Goal: Transaction & Acquisition: Obtain resource

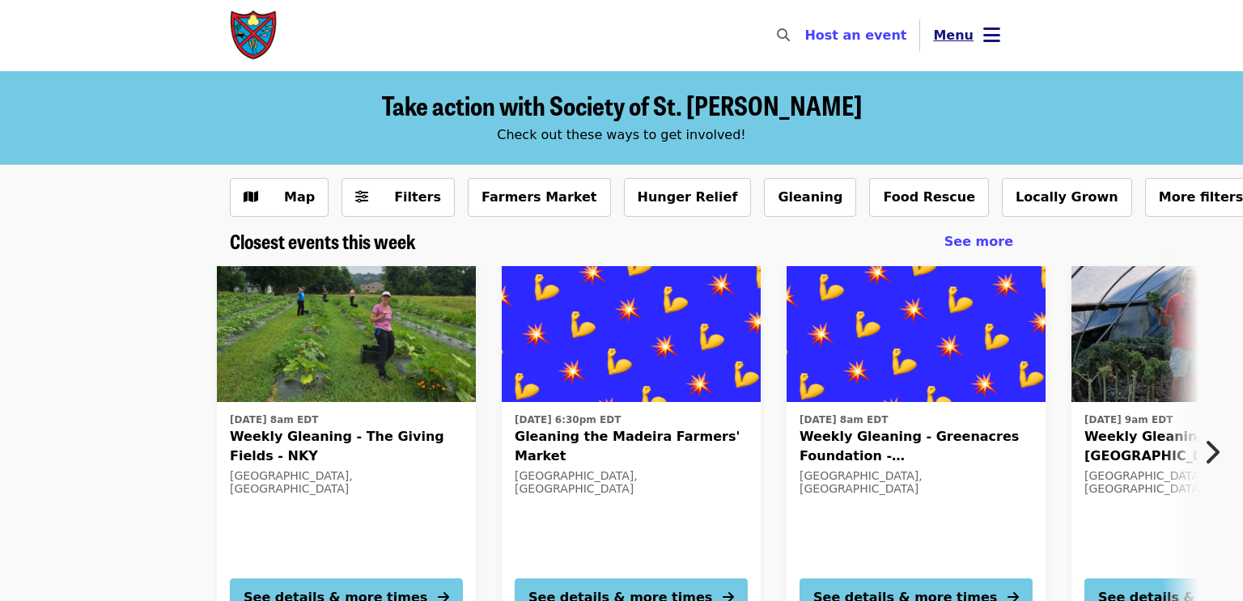
click at [995, 35] on icon "bars icon" at bounding box center [991, 34] width 17 height 23
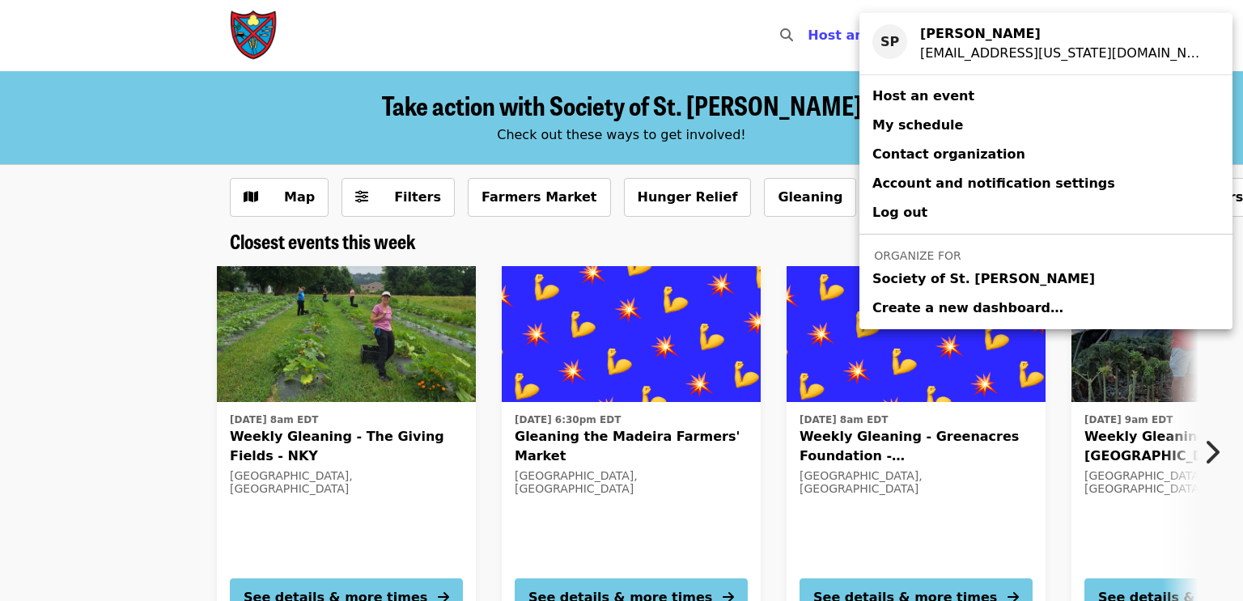
click at [891, 275] on span "Society of St. [PERSON_NAME]" at bounding box center [983, 278] width 222 height 19
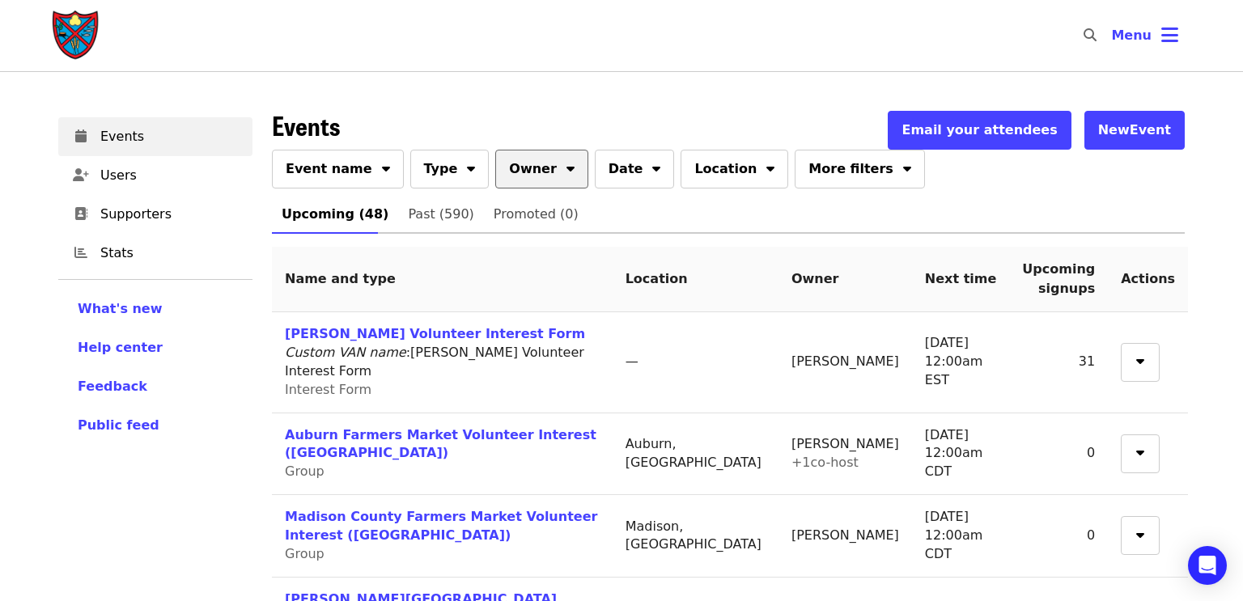
click at [566, 169] on icon "sort-down icon" at bounding box center [570, 166] width 8 height 15
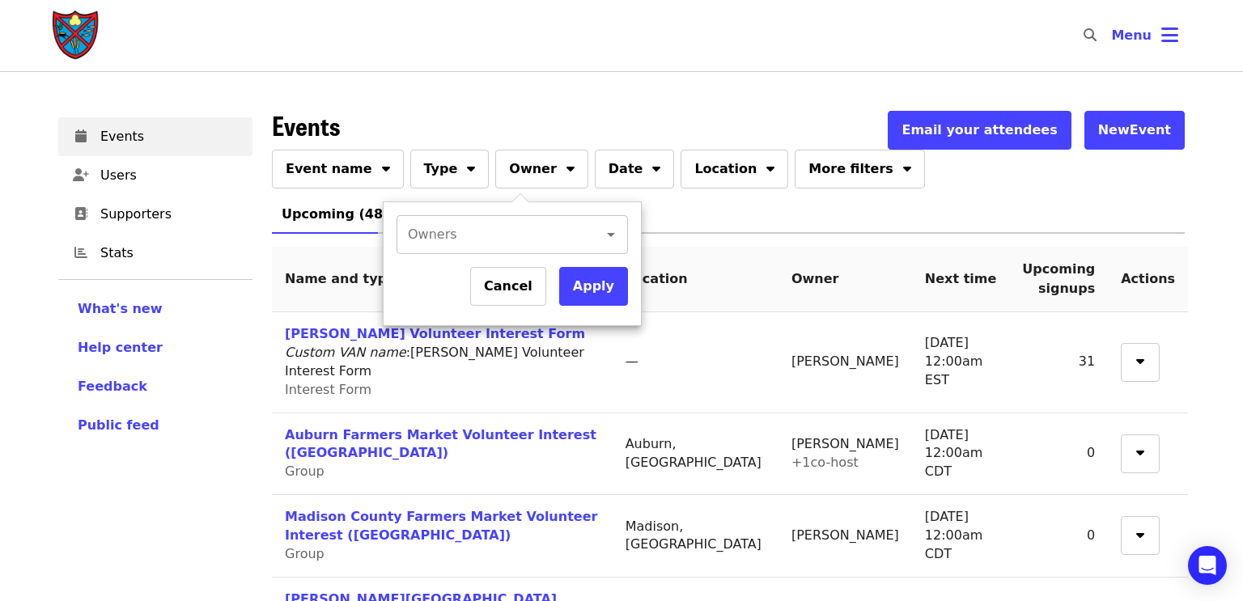
click at [507, 230] on input "Owners" at bounding box center [488, 234] width 159 height 31
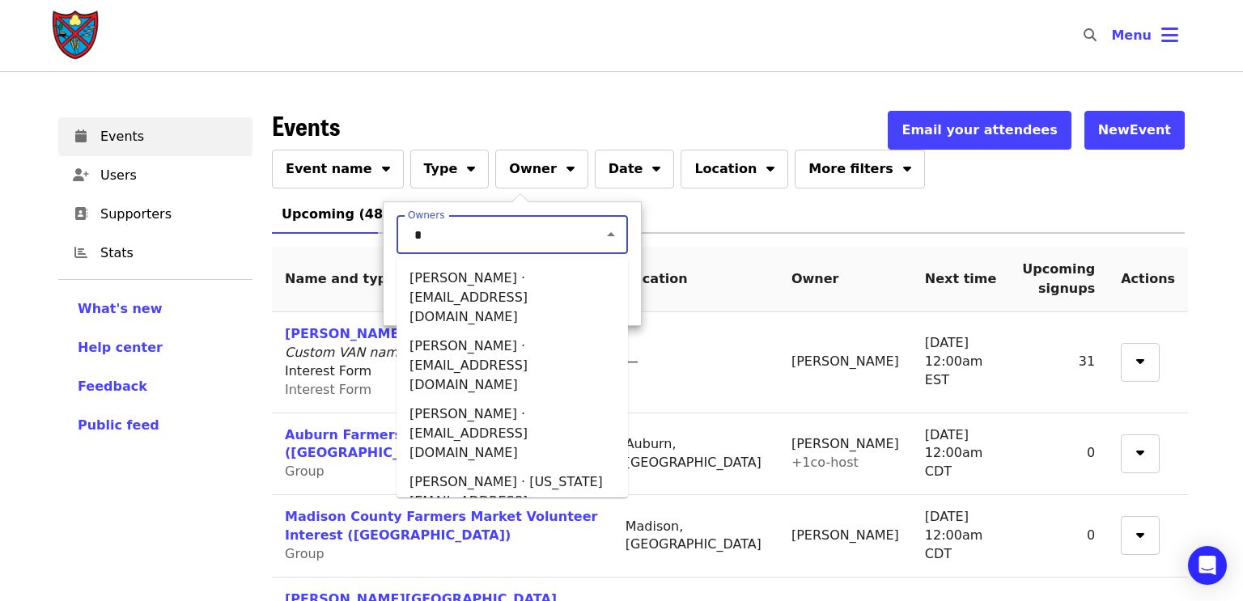
type input "**"
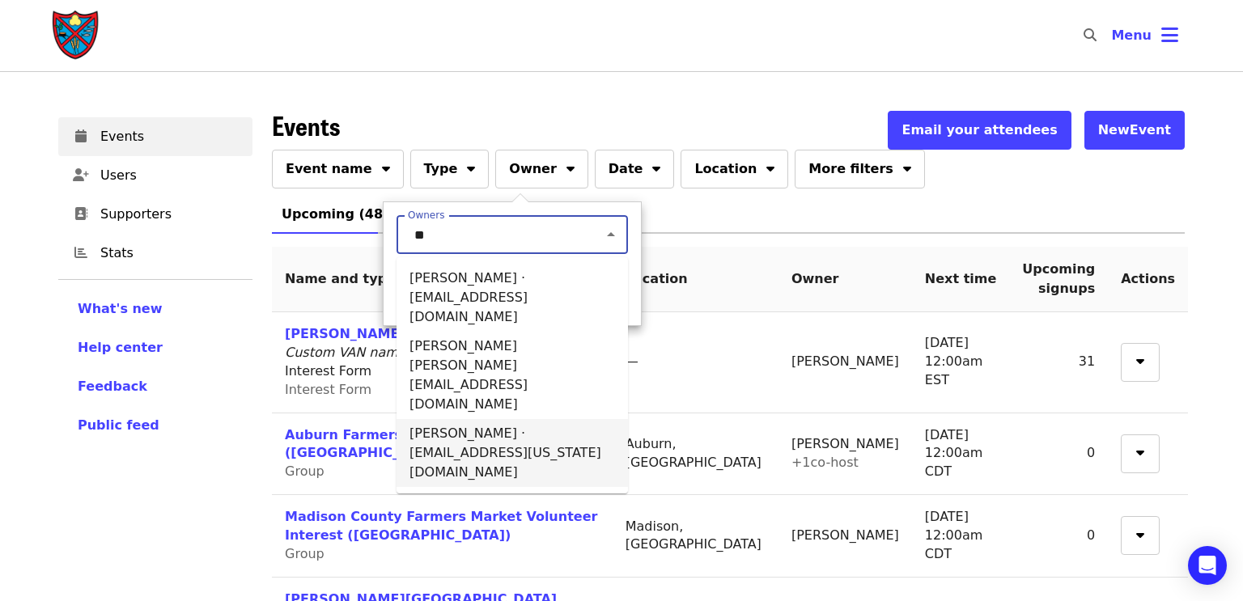
click at [430, 419] on li "[PERSON_NAME] · [EMAIL_ADDRESS][US_STATE][DOMAIN_NAME]" at bounding box center [511, 453] width 231 height 68
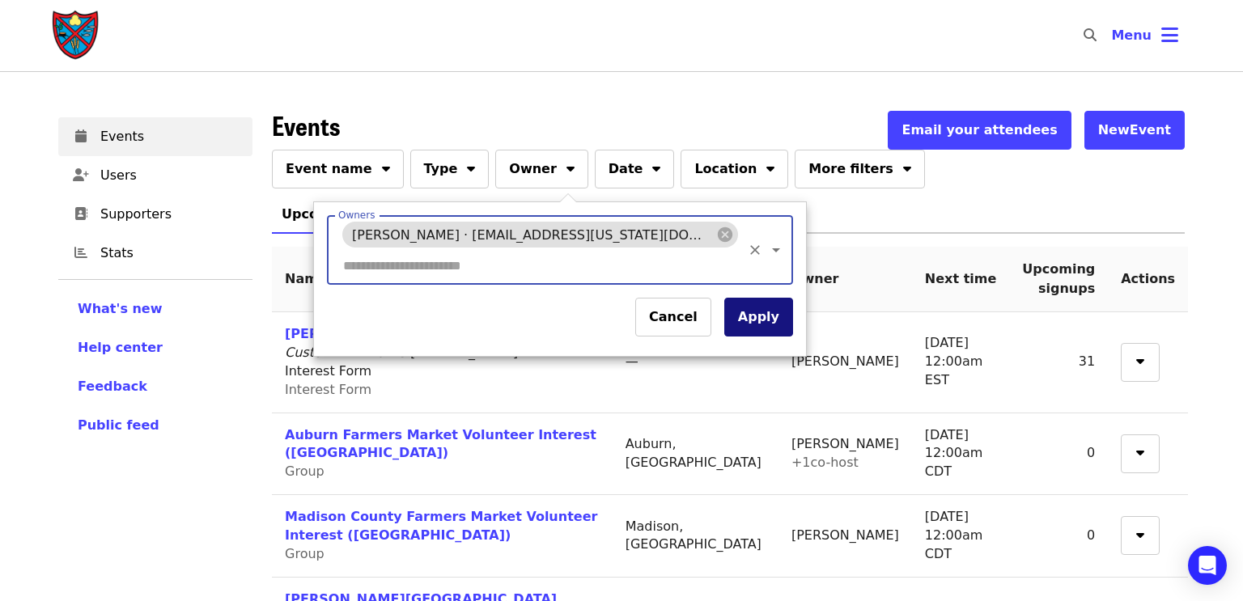
click at [724, 298] on button "Apply" at bounding box center [758, 317] width 69 height 39
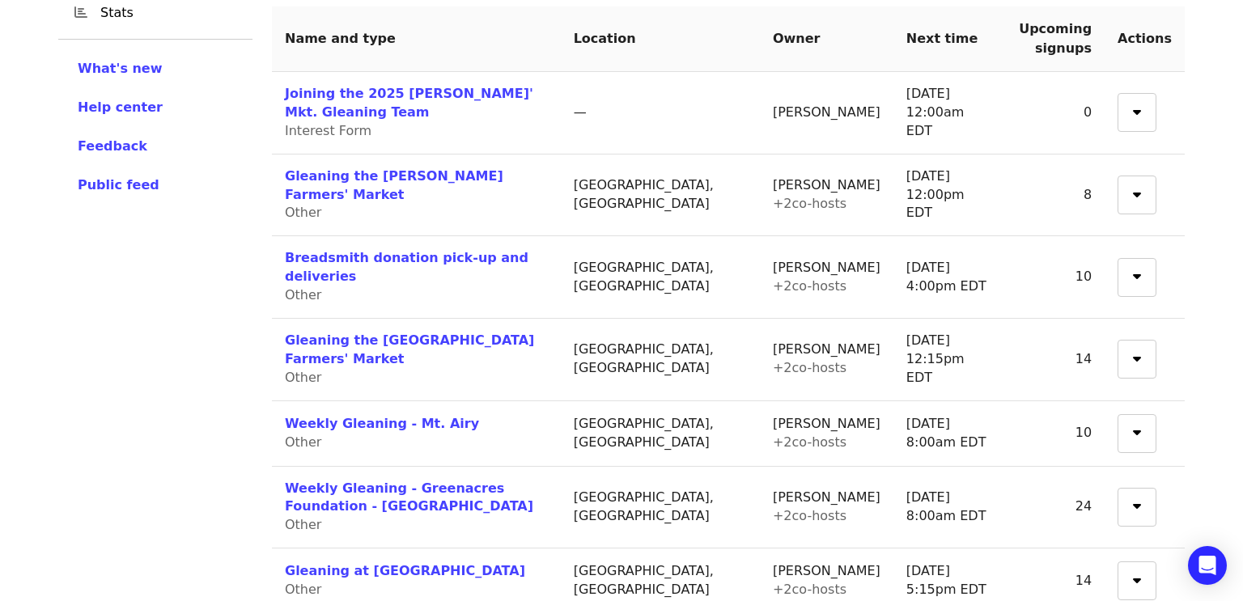
scroll to position [242, 0]
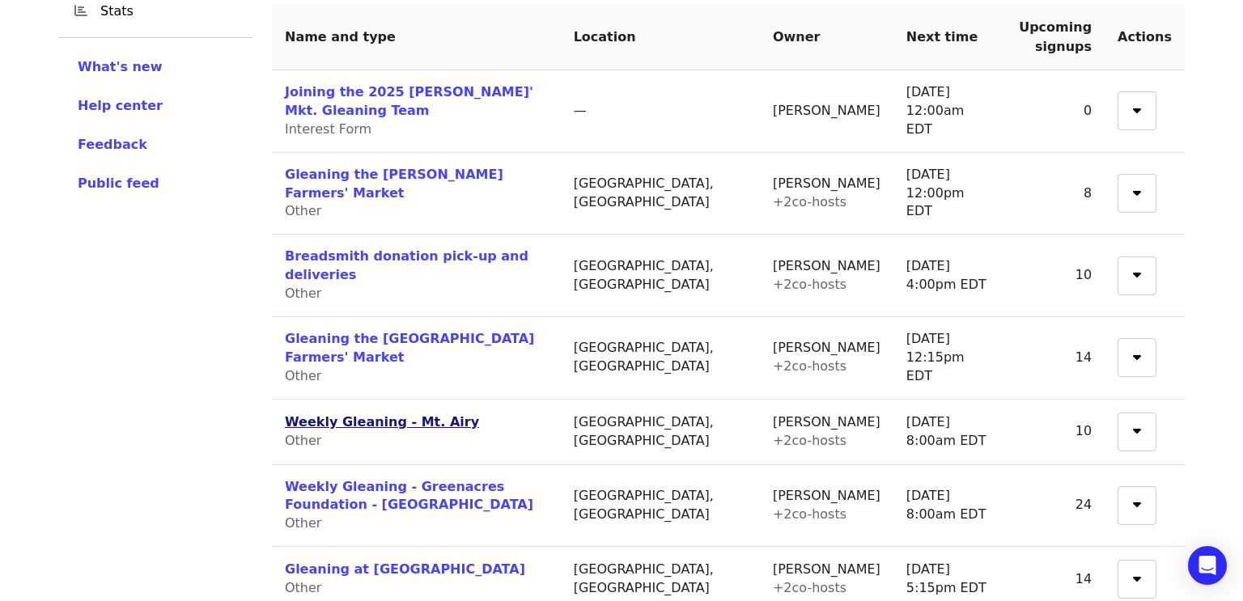
click at [324, 414] on link "Weekly Gleaning - Mt. Airy" at bounding box center [382, 421] width 194 height 15
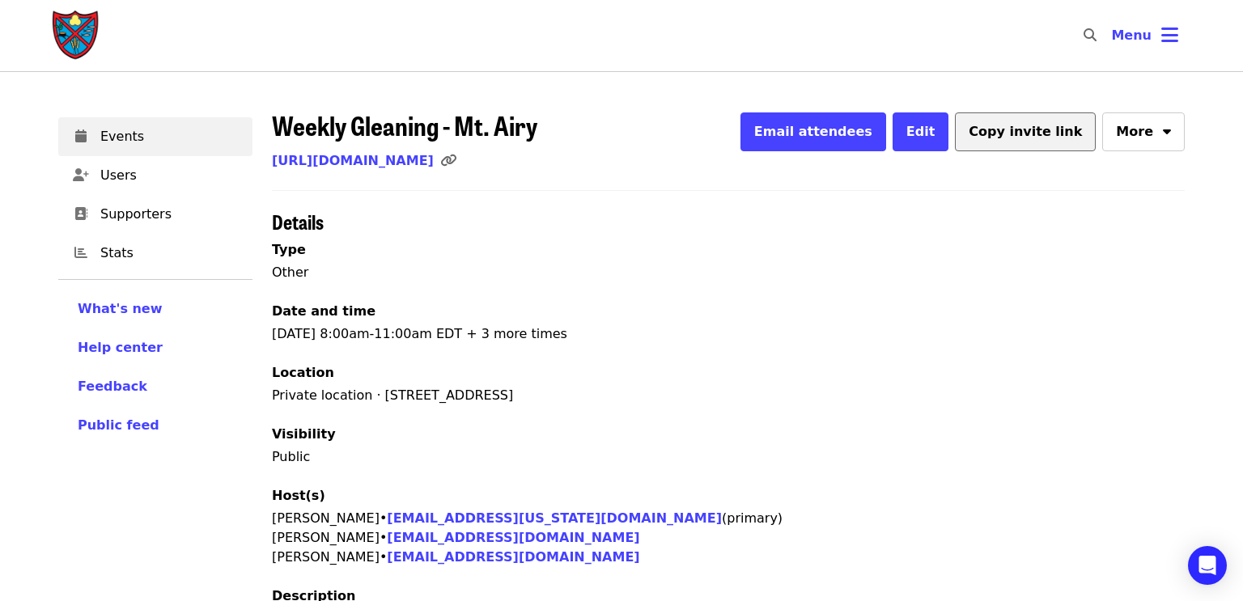
click at [1018, 120] on button "Copy invite link" at bounding box center [1025, 131] width 141 height 39
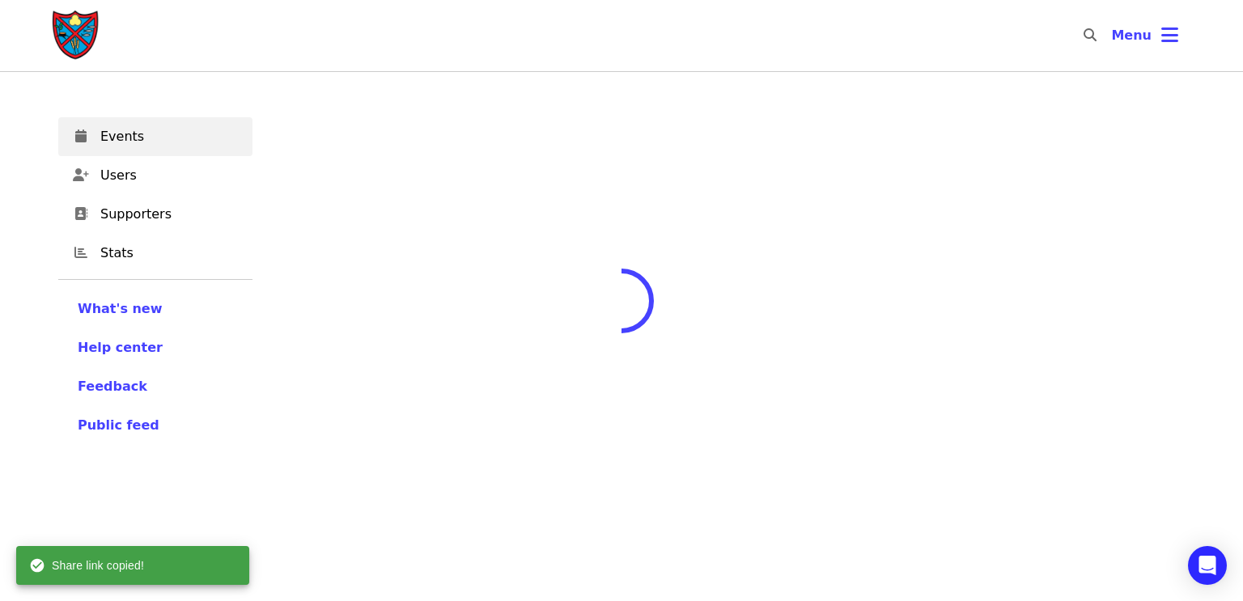
scroll to position [139, 0]
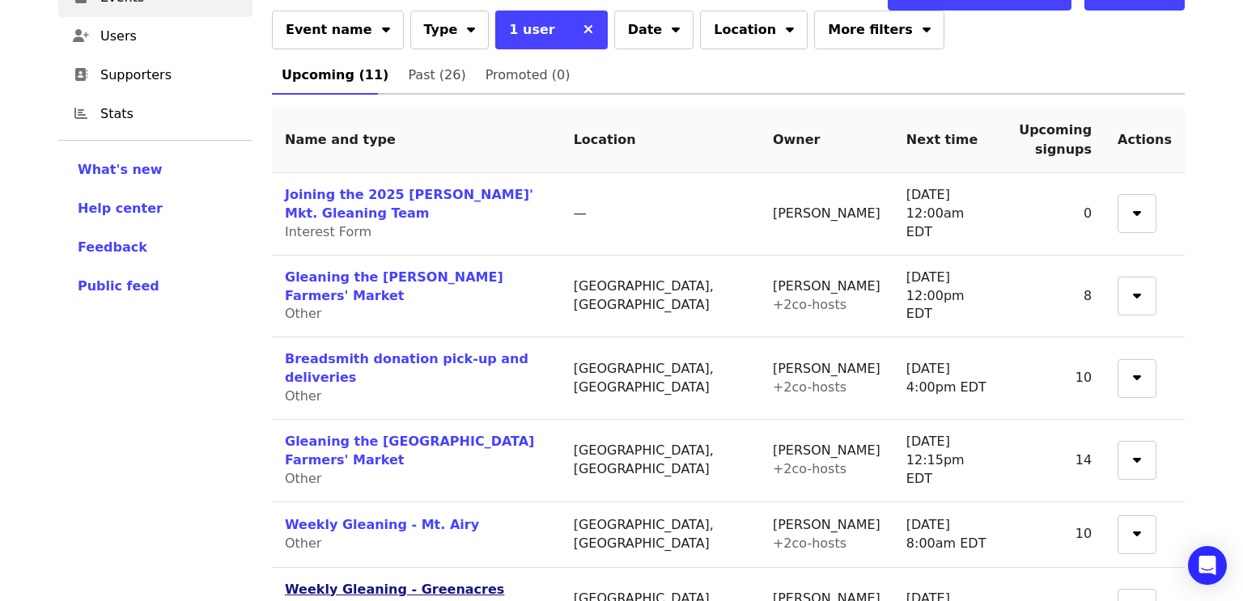
click at [364, 582] on link "Weekly Gleaning - Greenacres Foundation - [GEOGRAPHIC_DATA]" at bounding box center [409, 599] width 248 height 34
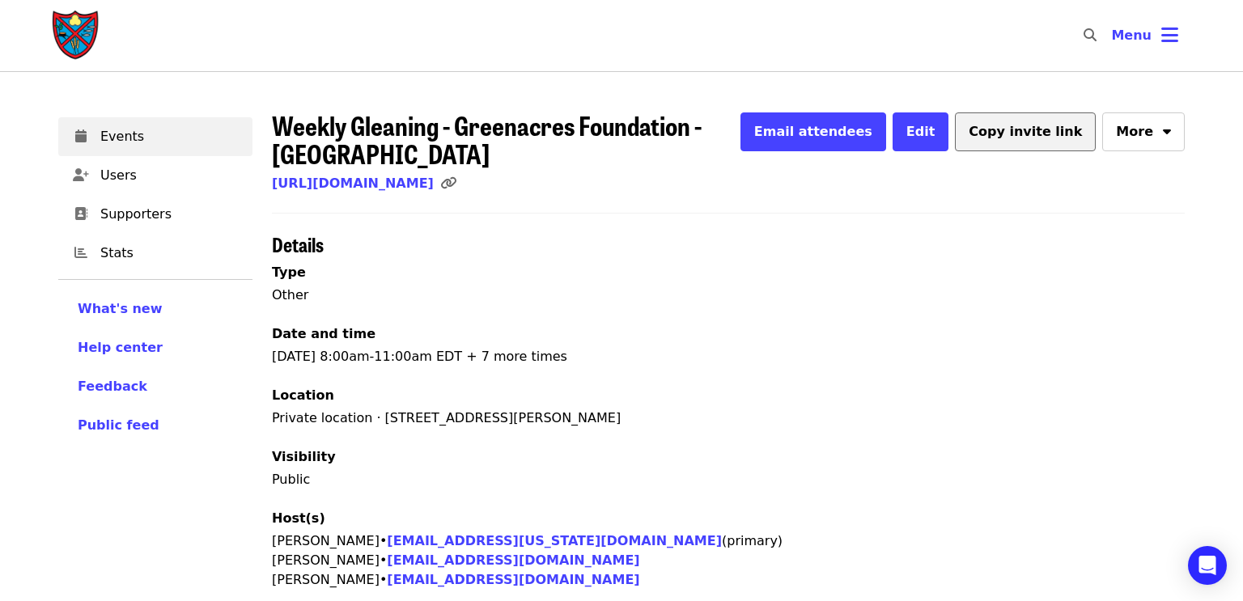
click at [1021, 131] on span "Copy invite link" at bounding box center [1024, 131] width 113 height 15
